Goal: Information Seeking & Learning: Find specific page/section

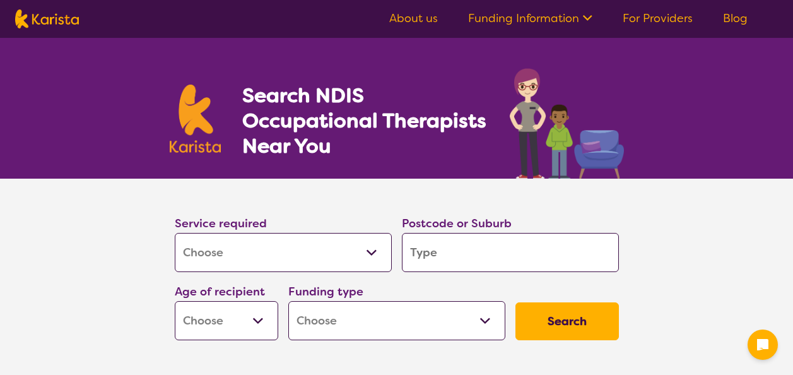
select select "[MEDICAL_DATA]"
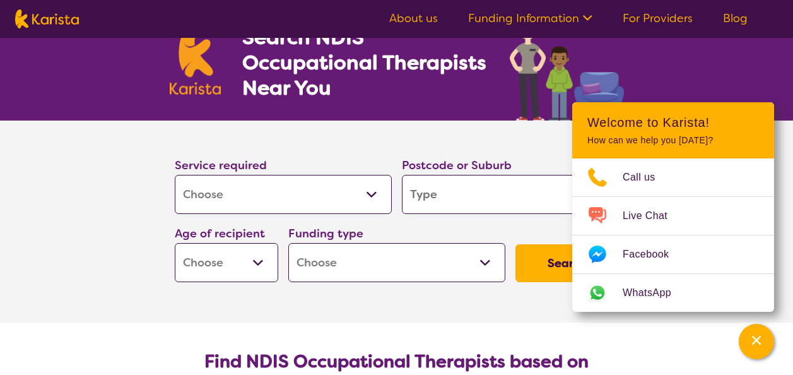
scroll to position [126, 0]
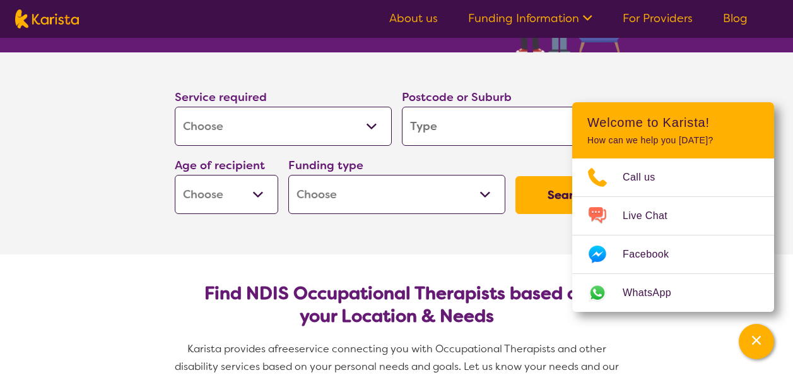
click at [483, 197] on select "Home Care Package (HCP) National Disability Insurance Scheme (NDIS) I don't know" at bounding box center [396, 194] width 217 height 39
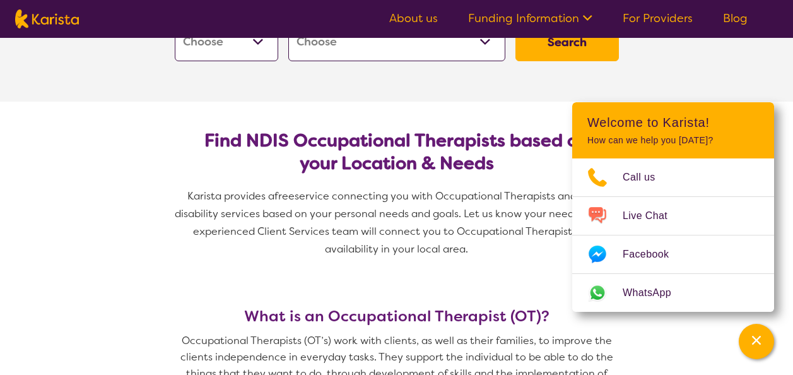
scroll to position [379, 0]
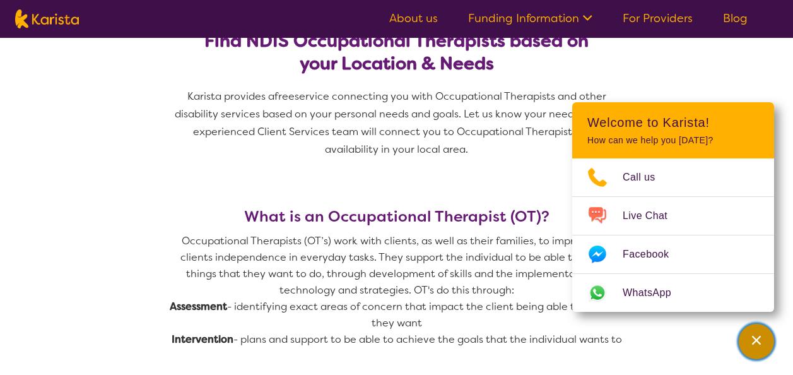
click at [761, 346] on icon "Channel Menu" at bounding box center [756, 340] width 13 height 13
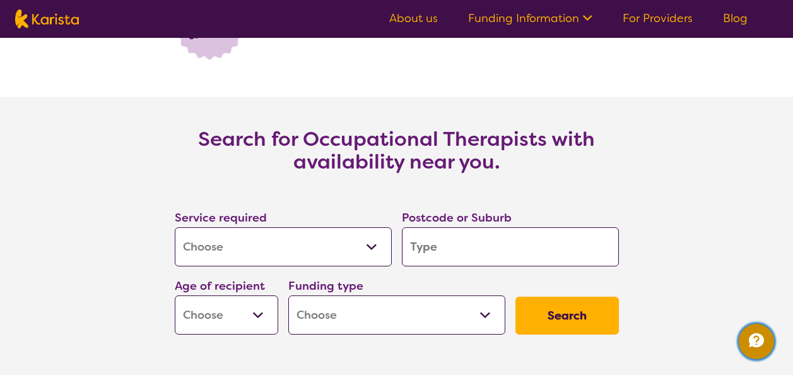
scroll to position [1830, 0]
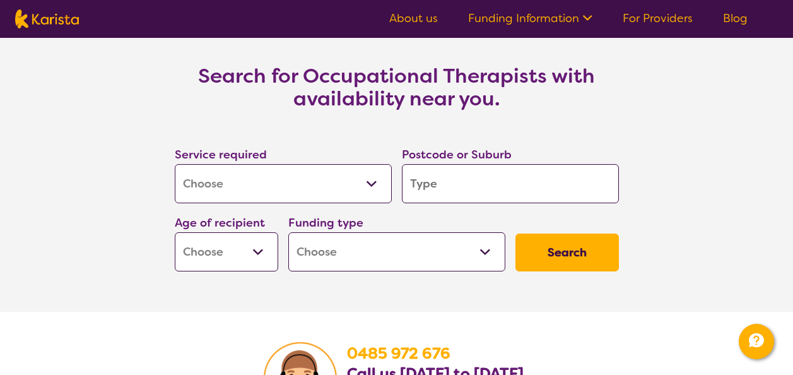
click at [446, 191] on input "search" at bounding box center [510, 183] width 217 height 39
type input "6"
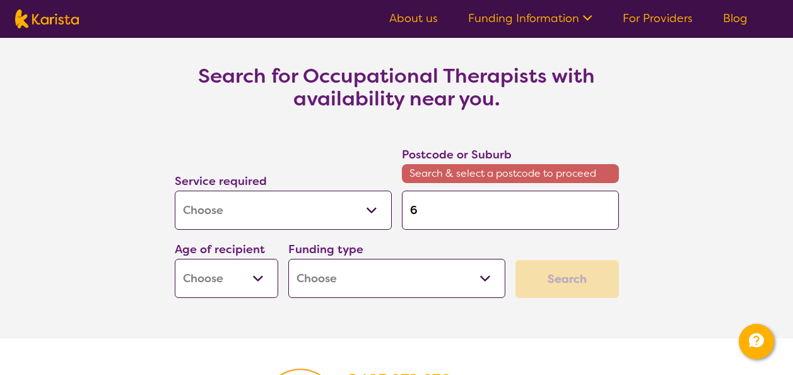
type input "61"
type input "616"
type input "6166"
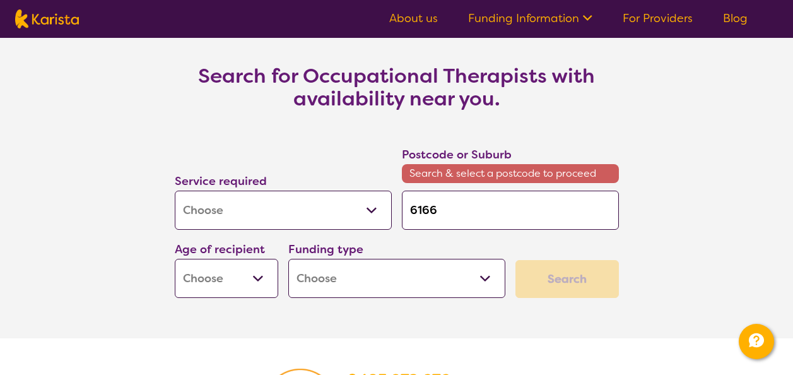
type input "6166"
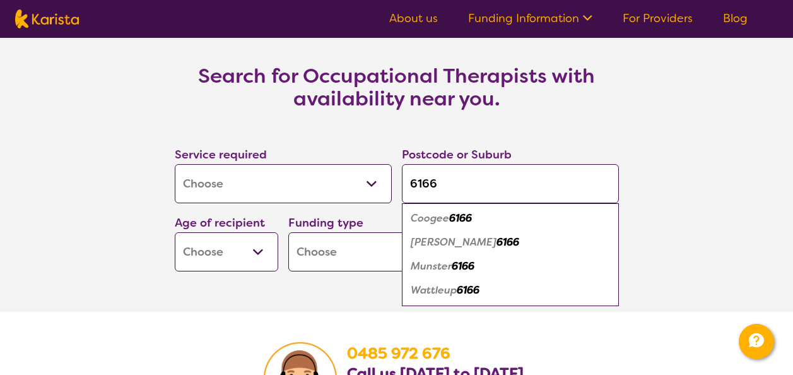
type input "616"
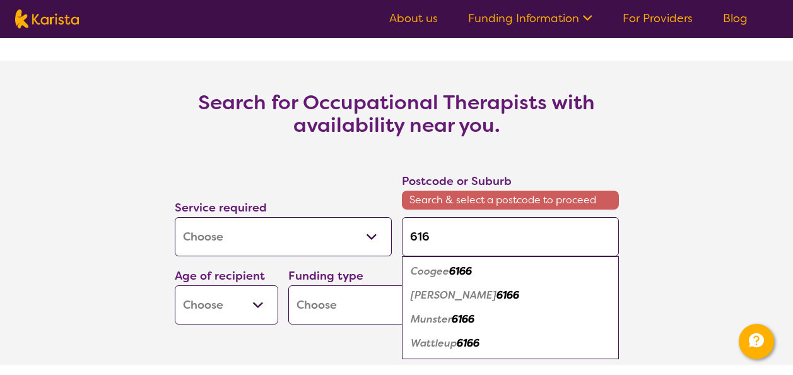
scroll to position [1857, 0]
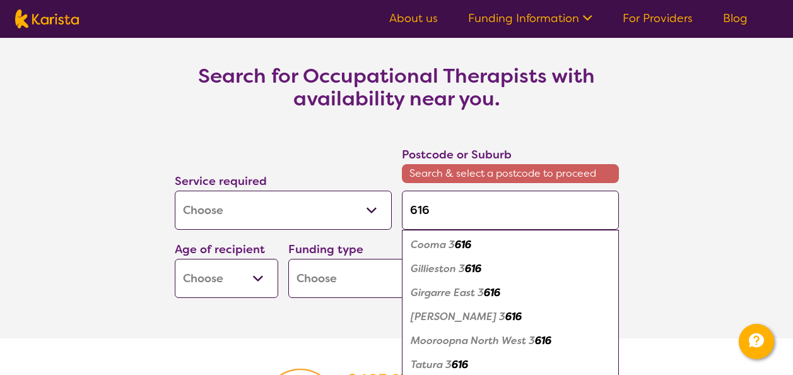
type input "6169"
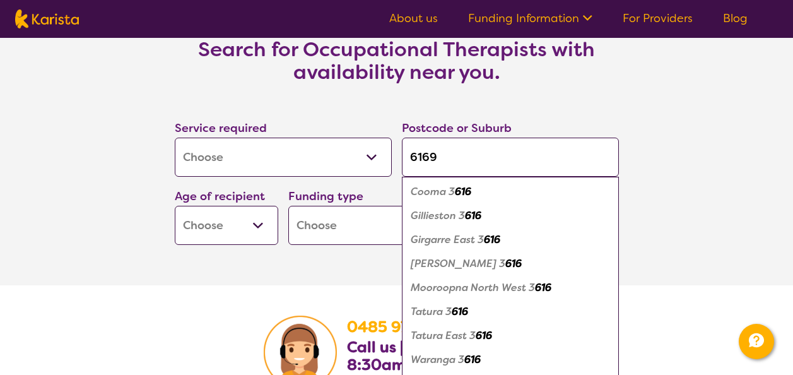
scroll to position [1830, 0]
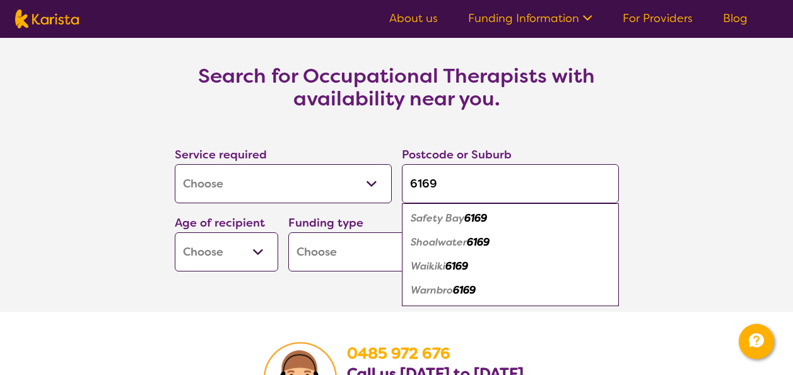
type input "6169"
click at [428, 291] on em "Warnbro" at bounding box center [432, 289] width 42 height 13
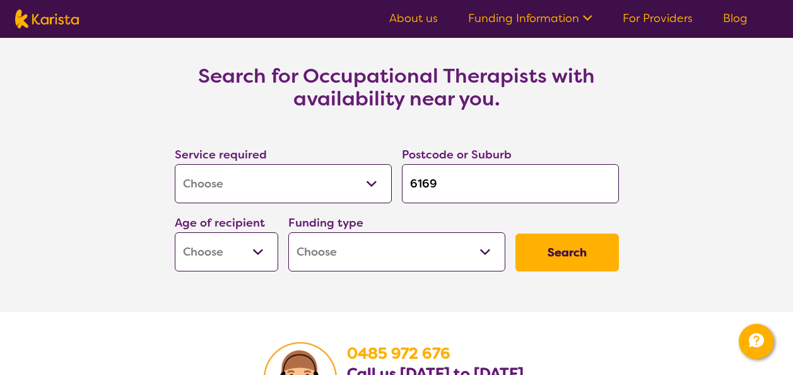
click at [261, 251] on select "Early Childhood - 0 to 9 Child - 10 to 11 Adolescent - 12 to 17 Adult - 18 to 6…" at bounding box center [227, 251] width 104 height 39
select select "AD"
click at [175, 232] on select "Early Childhood - 0 to 9 Child - 10 to 11 Adolescent - 12 to 17 Adult - 18 to 6…" at bounding box center [227, 251] width 104 height 39
select select "AD"
click at [485, 254] on select "Home Care Package (HCP) National Disability Insurance Scheme (NDIS) I don't know" at bounding box center [396, 251] width 217 height 39
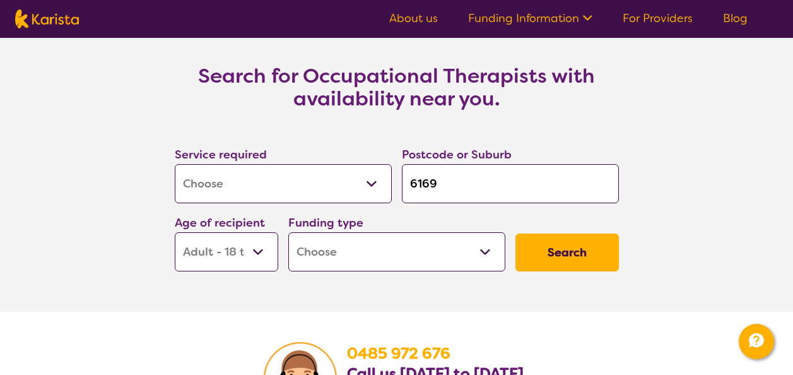
click at [485, 254] on select "Home Care Package (HCP) National Disability Insurance Scheme (NDIS) I don't know" at bounding box center [396, 251] width 217 height 39
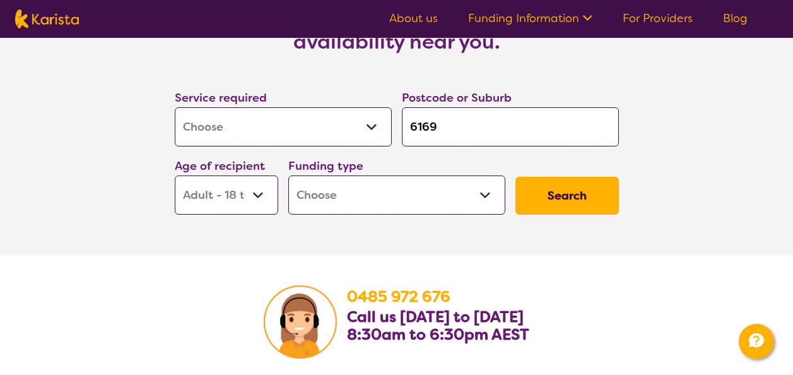
scroll to position [1894, 0]
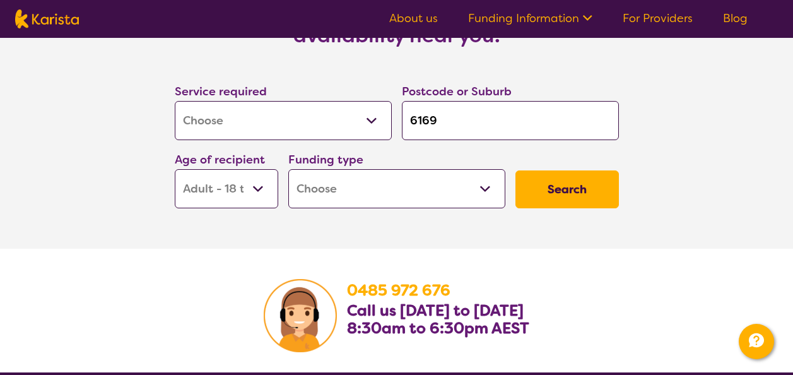
click at [486, 187] on select "Home Care Package (HCP) National Disability Insurance Scheme (NDIS) I don't know" at bounding box center [396, 188] width 217 height 39
select select "i-don-t-know"
click at [288, 169] on select "Home Care Package (HCP) National Disability Insurance Scheme (NDIS) I don't know" at bounding box center [396, 188] width 217 height 39
select select "i-don-t-know"
click at [561, 188] on button "Search" at bounding box center [568, 189] width 104 height 38
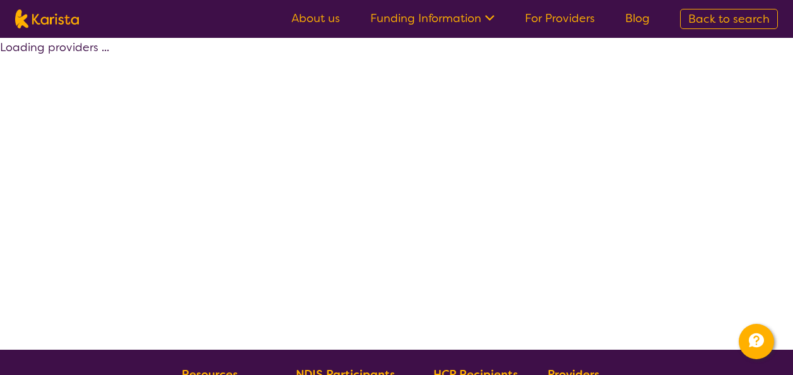
select select "[MEDICAL_DATA]"
select select "AD"
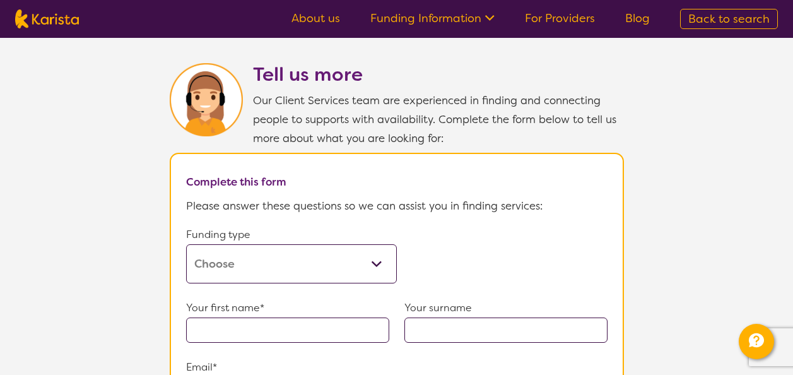
scroll to position [694, 0]
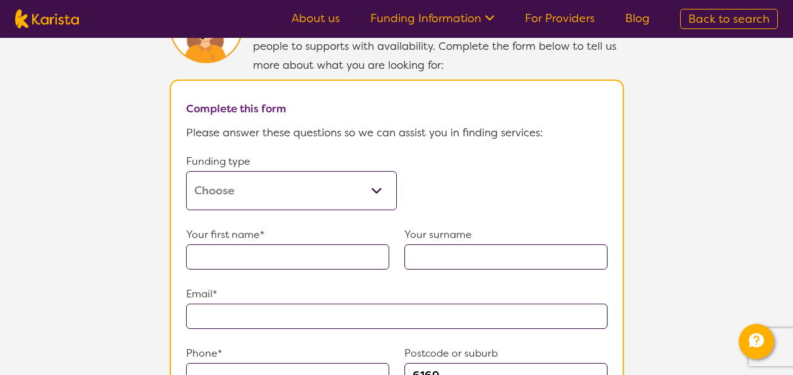
click at [371, 181] on select "Home Care Package (HCP) Home Care Package - Level 1 Home Care Package - Level 2…" at bounding box center [291, 190] width 211 height 39
select select "self-funded"
click at [186, 171] on select "Home Care Package (HCP) Home Care Package - Level 1 Home Care Package - Level 2…" at bounding box center [291, 190] width 211 height 39
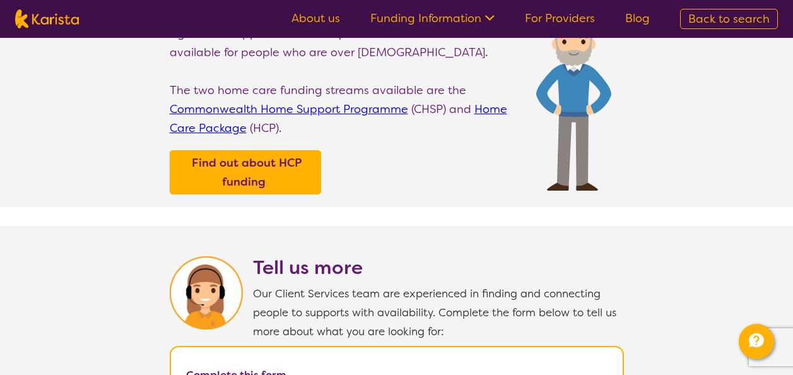
scroll to position [379, 0]
